Goal: Task Accomplishment & Management: Use online tool/utility

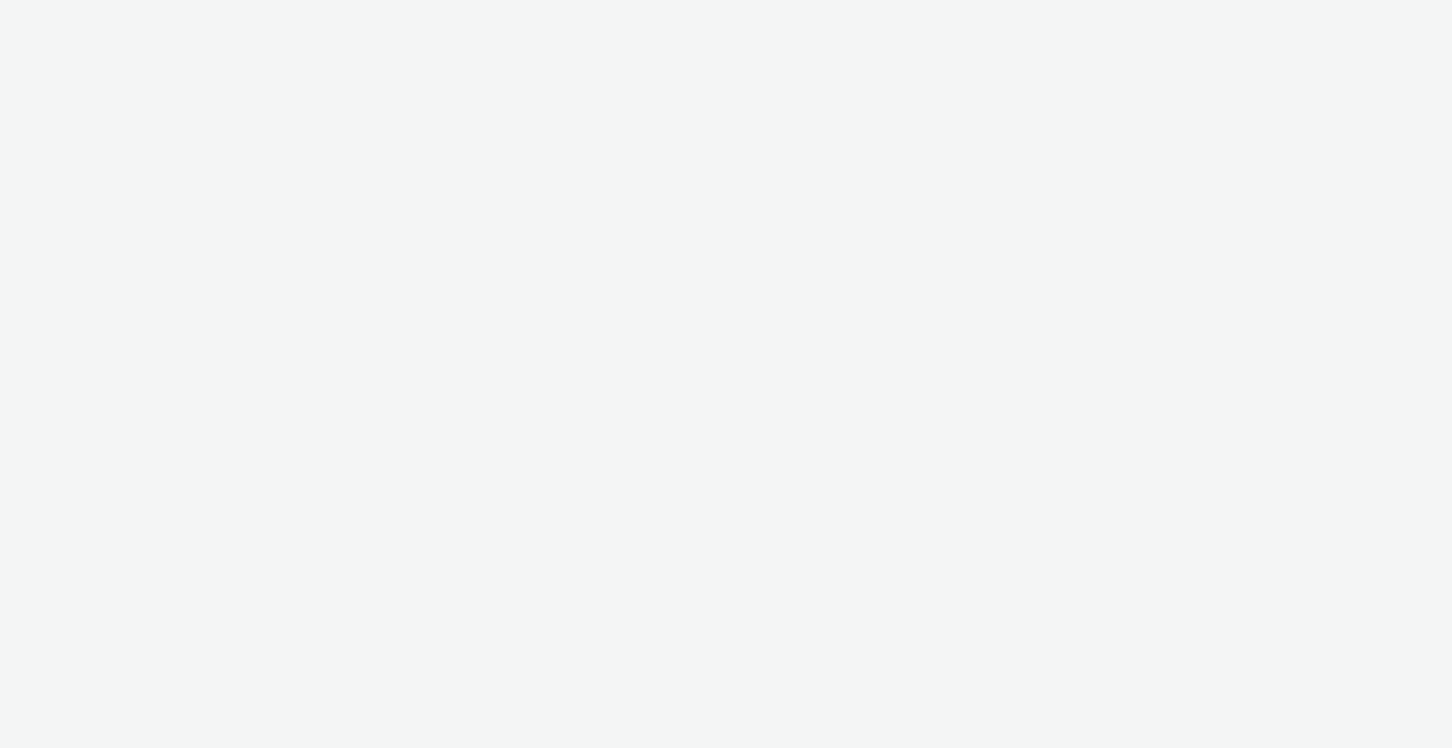
select select "b1b940d3-d05b-48b5-821e-f328c33b988b"
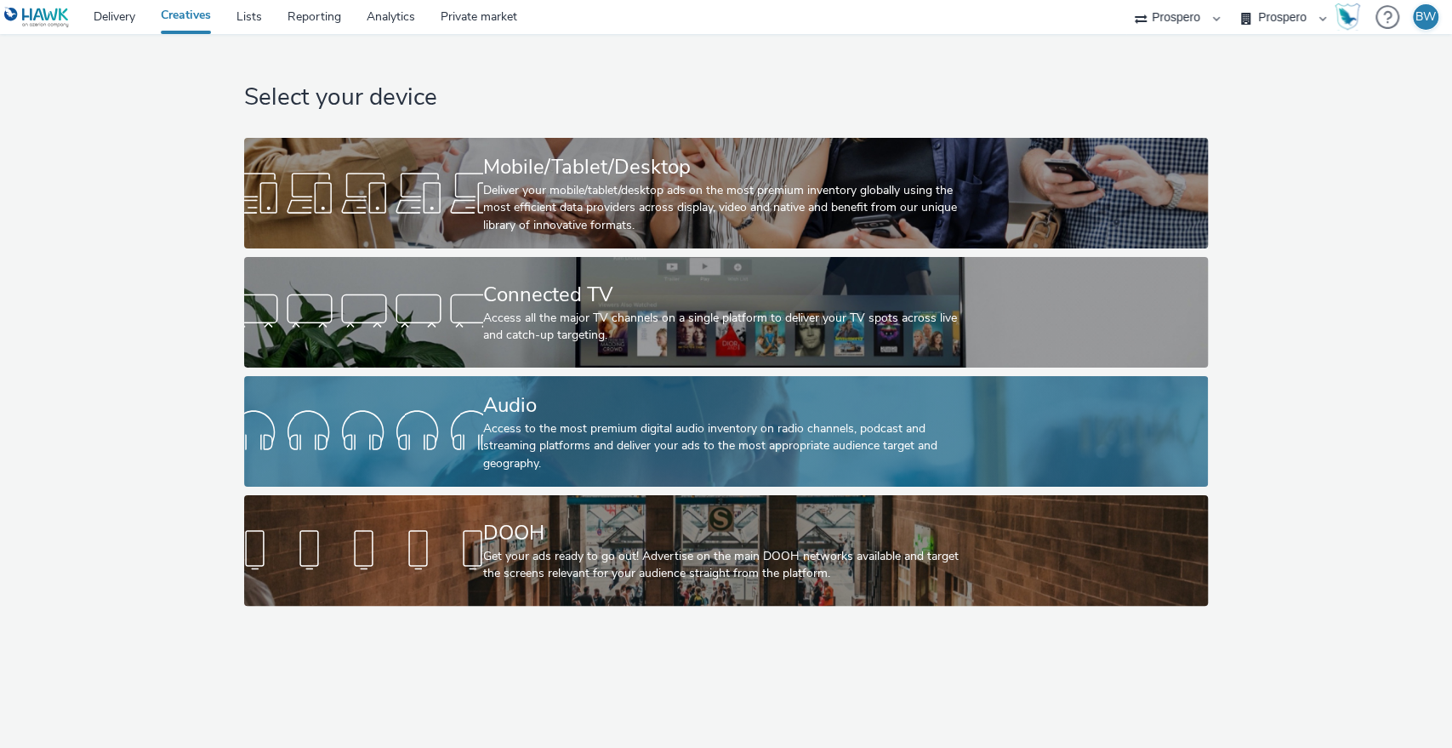
click at [491, 413] on div "Audio" at bounding box center [722, 406] width 479 height 30
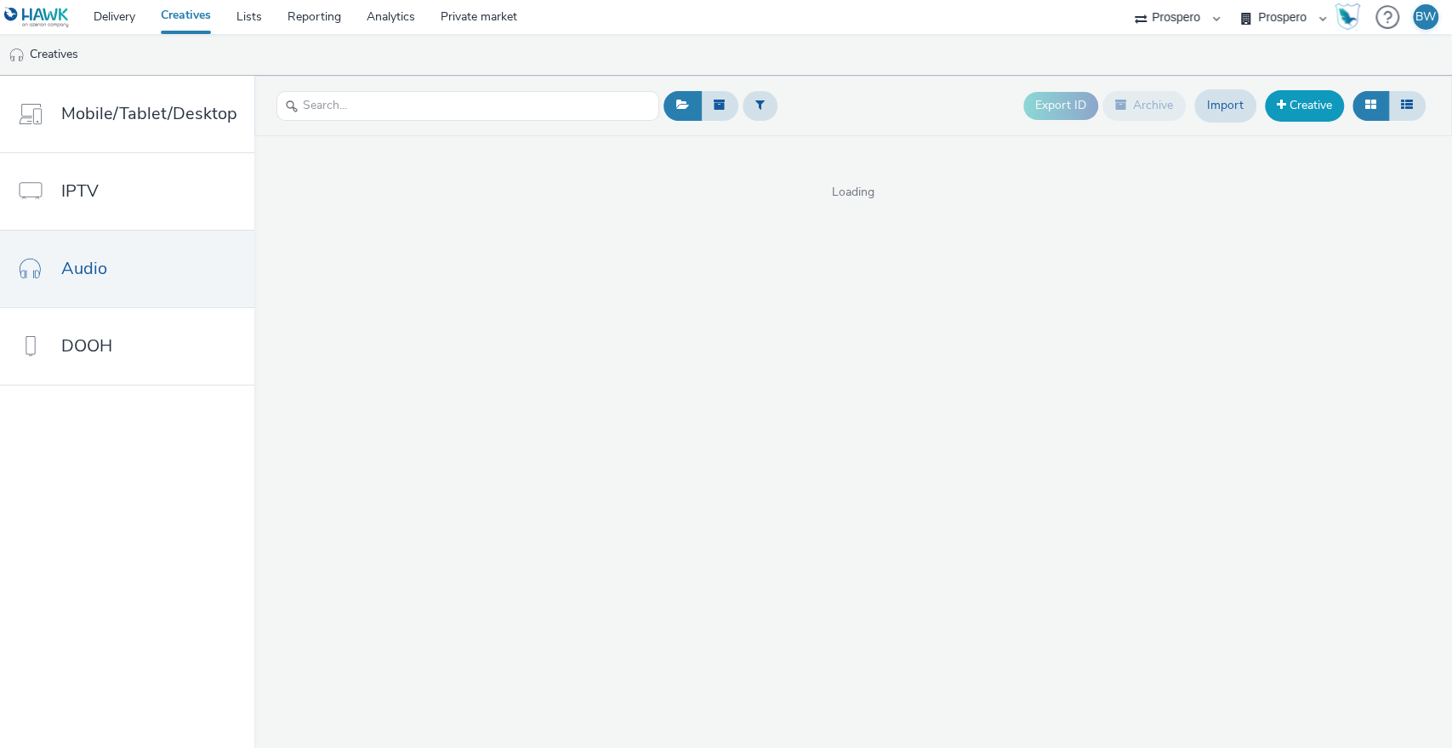
click at [1307, 100] on link "Creative" at bounding box center [1304, 105] width 79 height 31
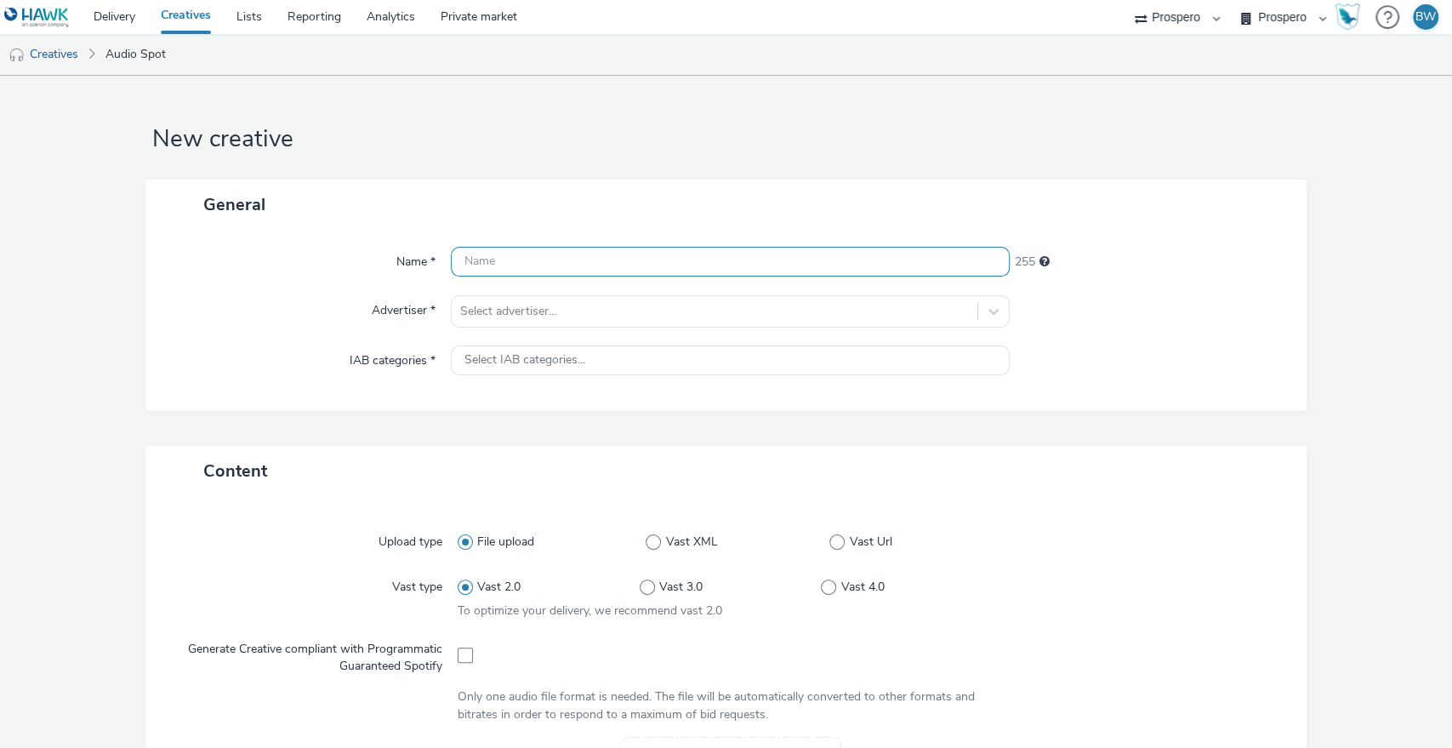
click at [496, 263] on input "text" at bounding box center [731, 262] width 560 height 30
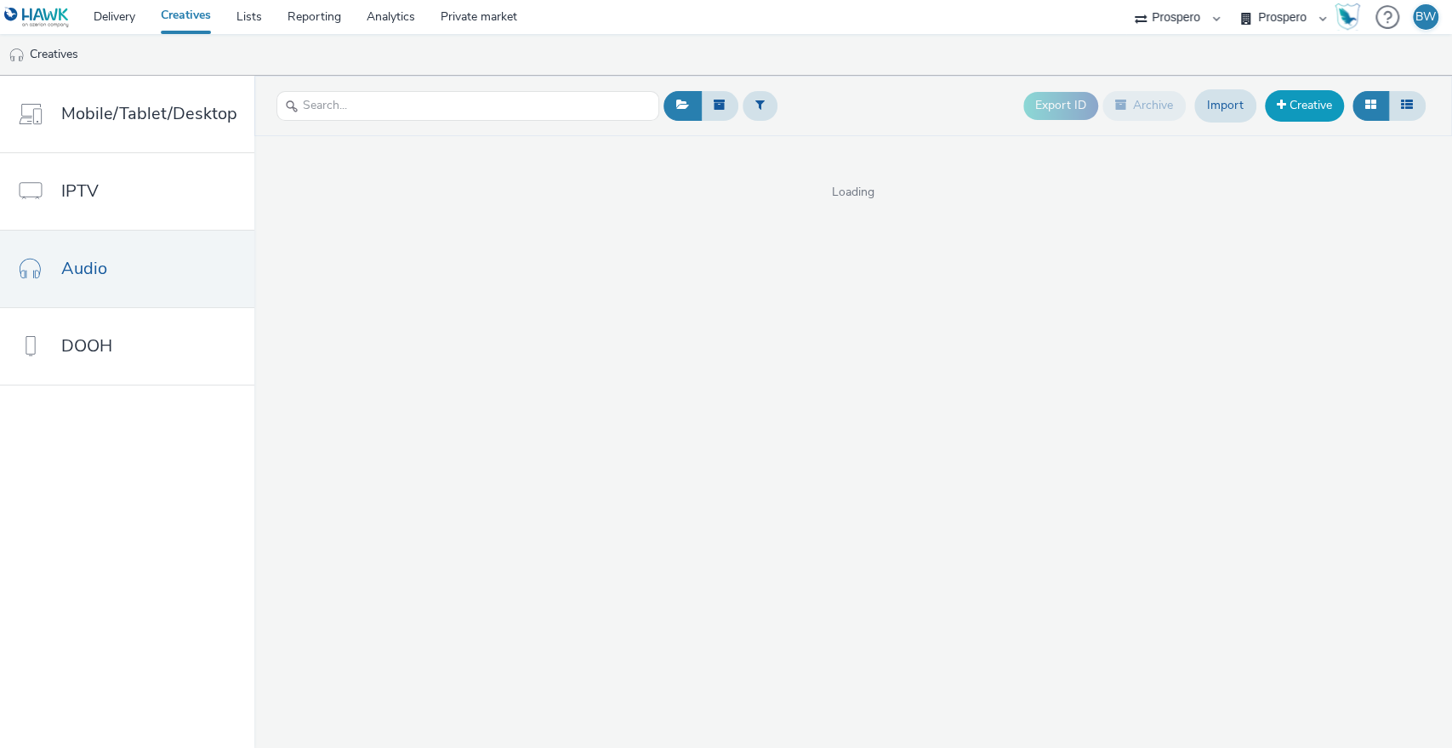
click at [1302, 111] on link "Creative" at bounding box center [1304, 105] width 79 height 31
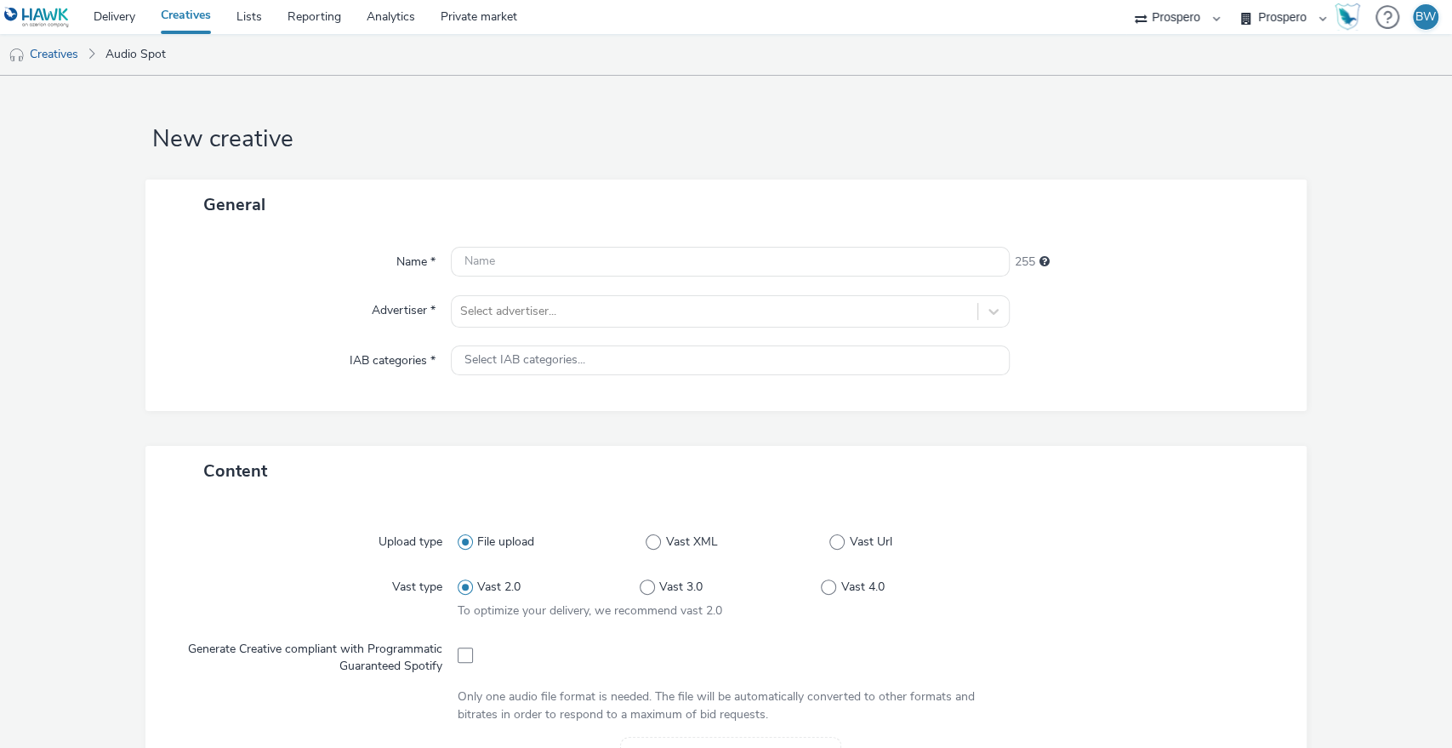
click at [176, 27] on link "Creatives" at bounding box center [186, 17] width 76 height 34
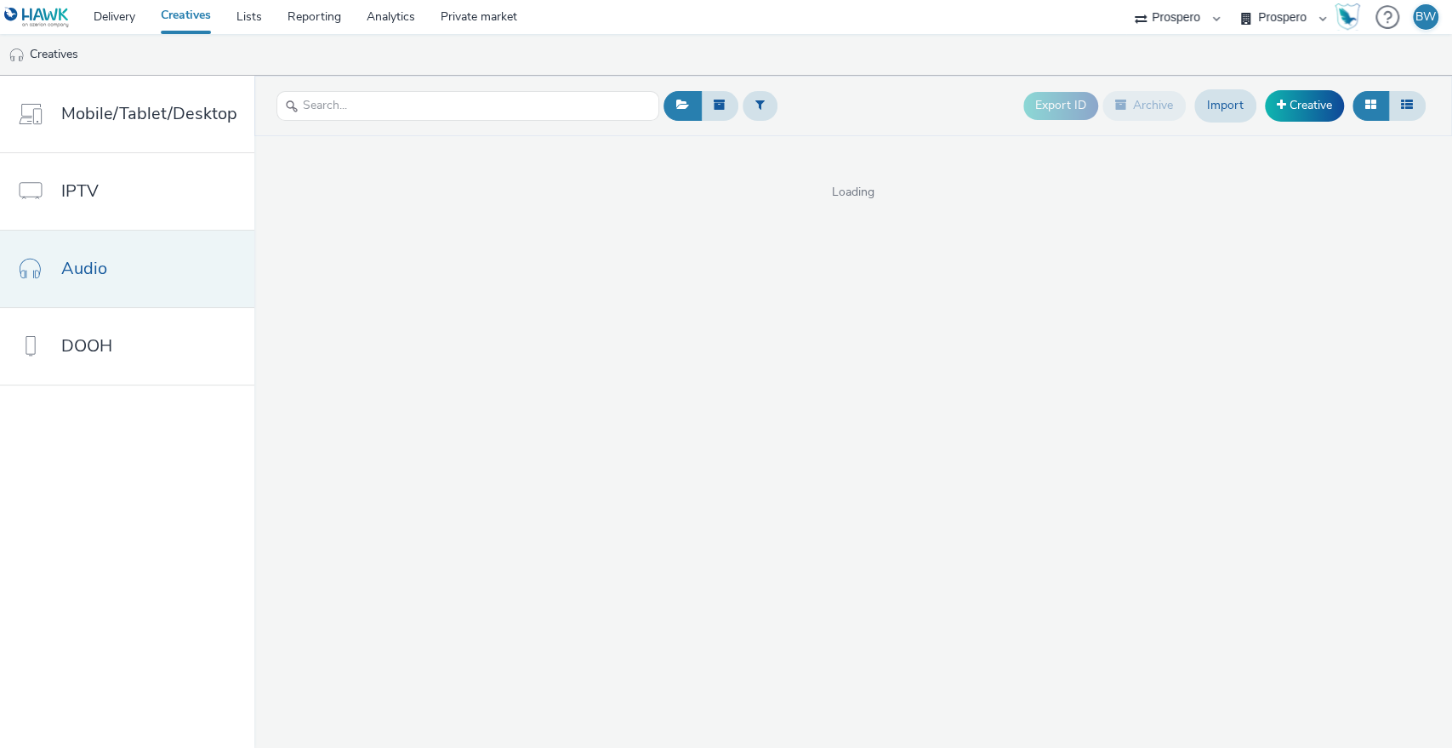
click at [73, 266] on span "Audio" at bounding box center [84, 268] width 46 height 25
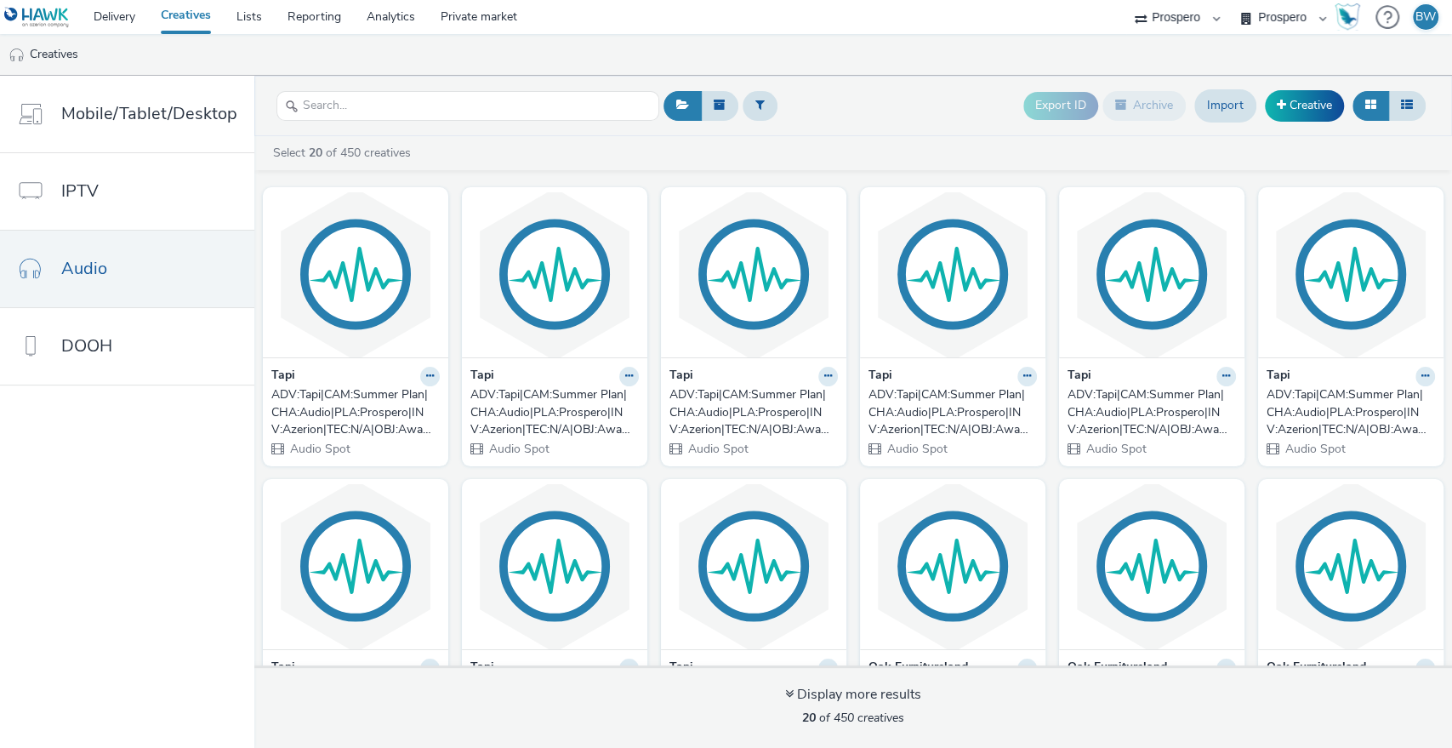
click at [340, 391] on div "ADV:Tapi|CAM:Summer Plan|CHA:Audio|PLA:Prospero|INV:Azerion|TEC:N/A|OBJ:Awarene…" at bounding box center [352, 412] width 162 height 52
click at [1327, 107] on link "Creative" at bounding box center [1304, 105] width 79 height 31
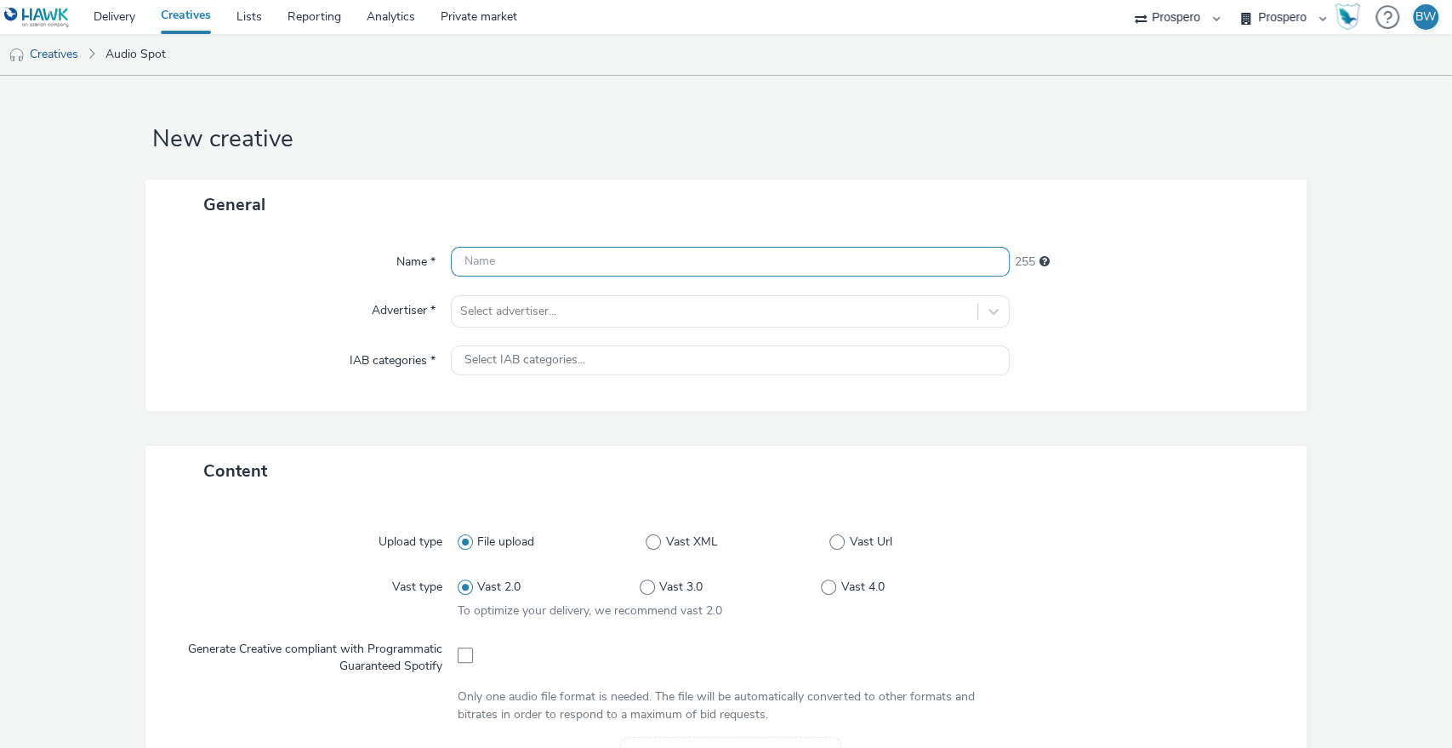
click at [542, 259] on input "text" at bounding box center [731, 262] width 560 height 30
